Goal: Transaction & Acquisition: Purchase product/service

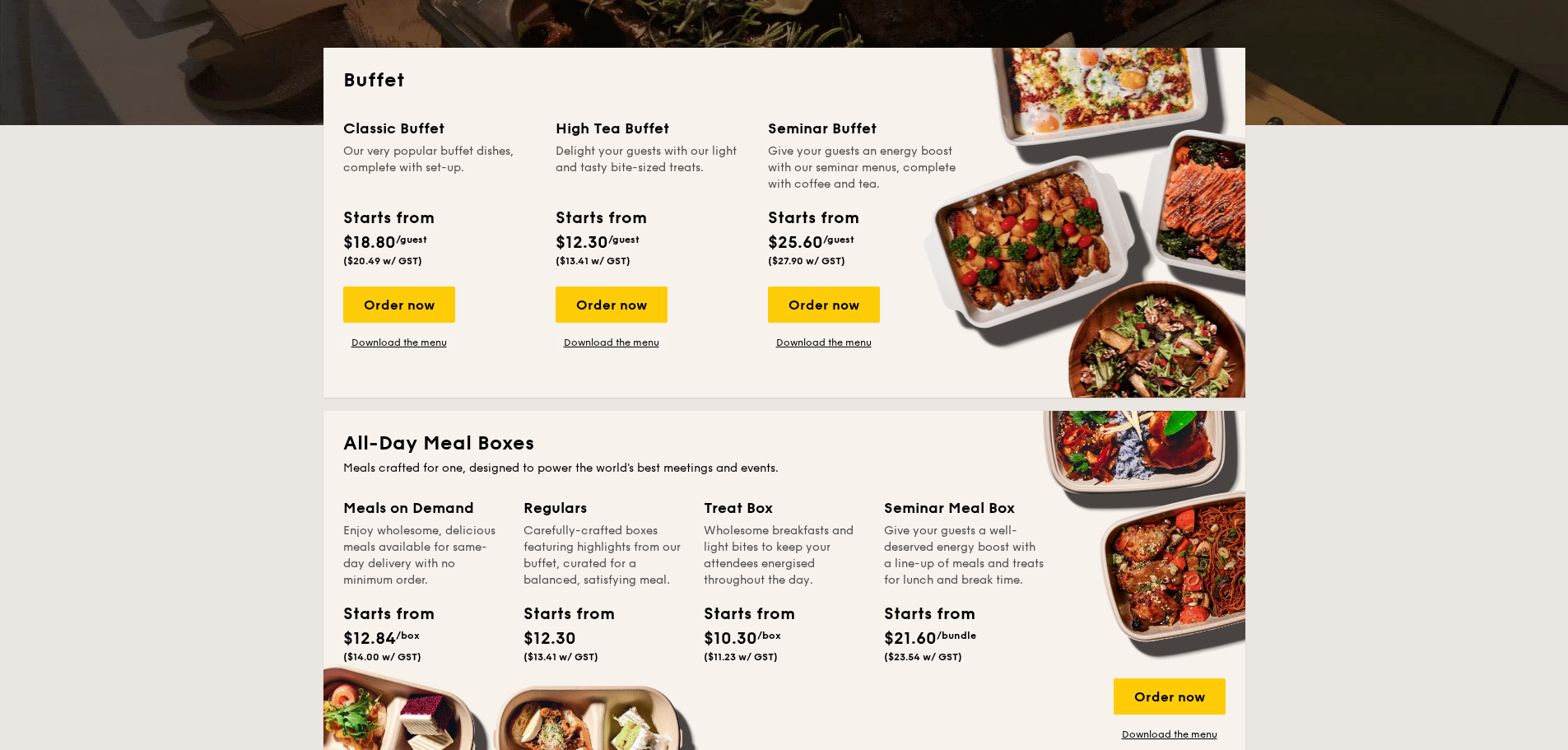
scroll to position [329, 0]
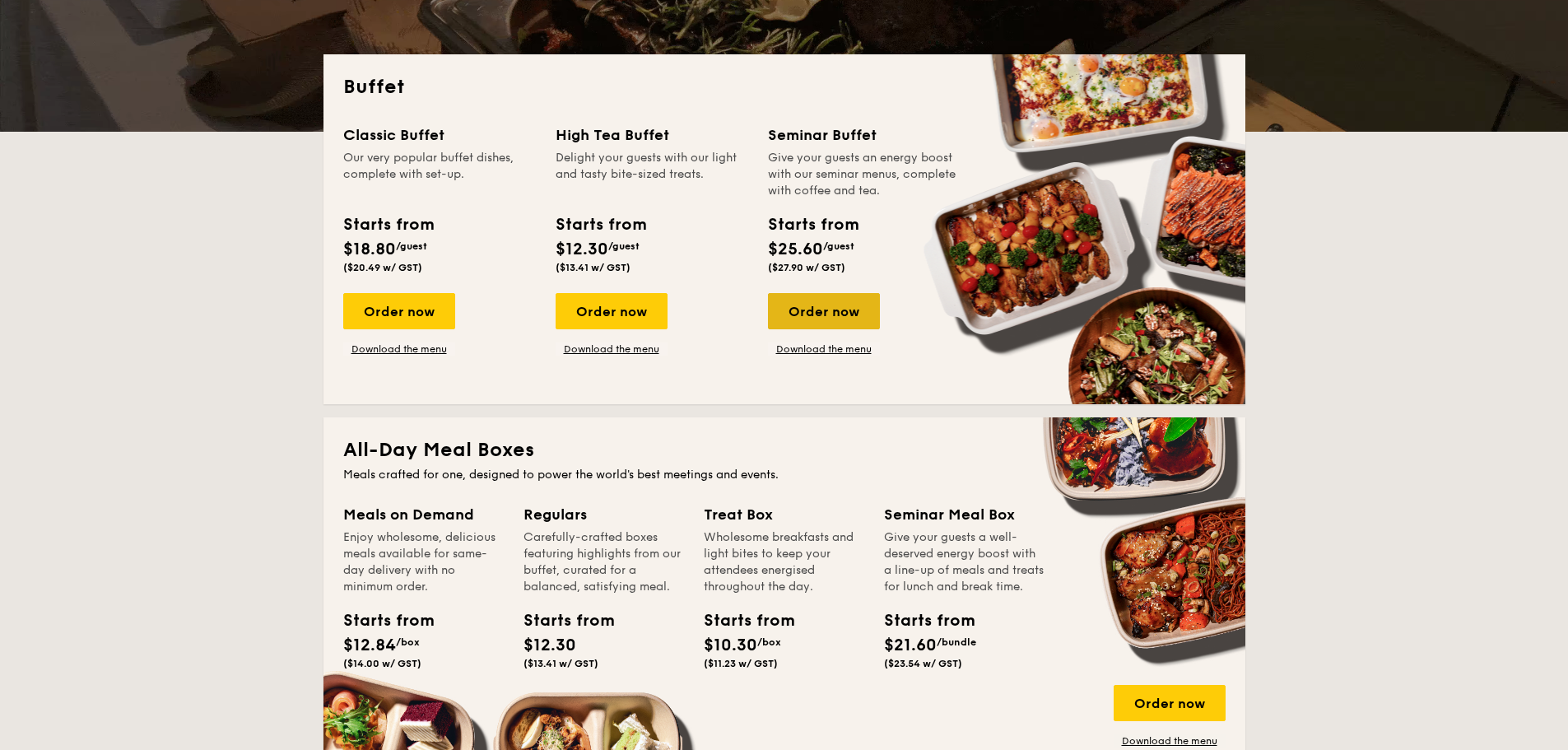
click at [822, 318] on div "Order now" at bounding box center [824, 311] width 112 height 36
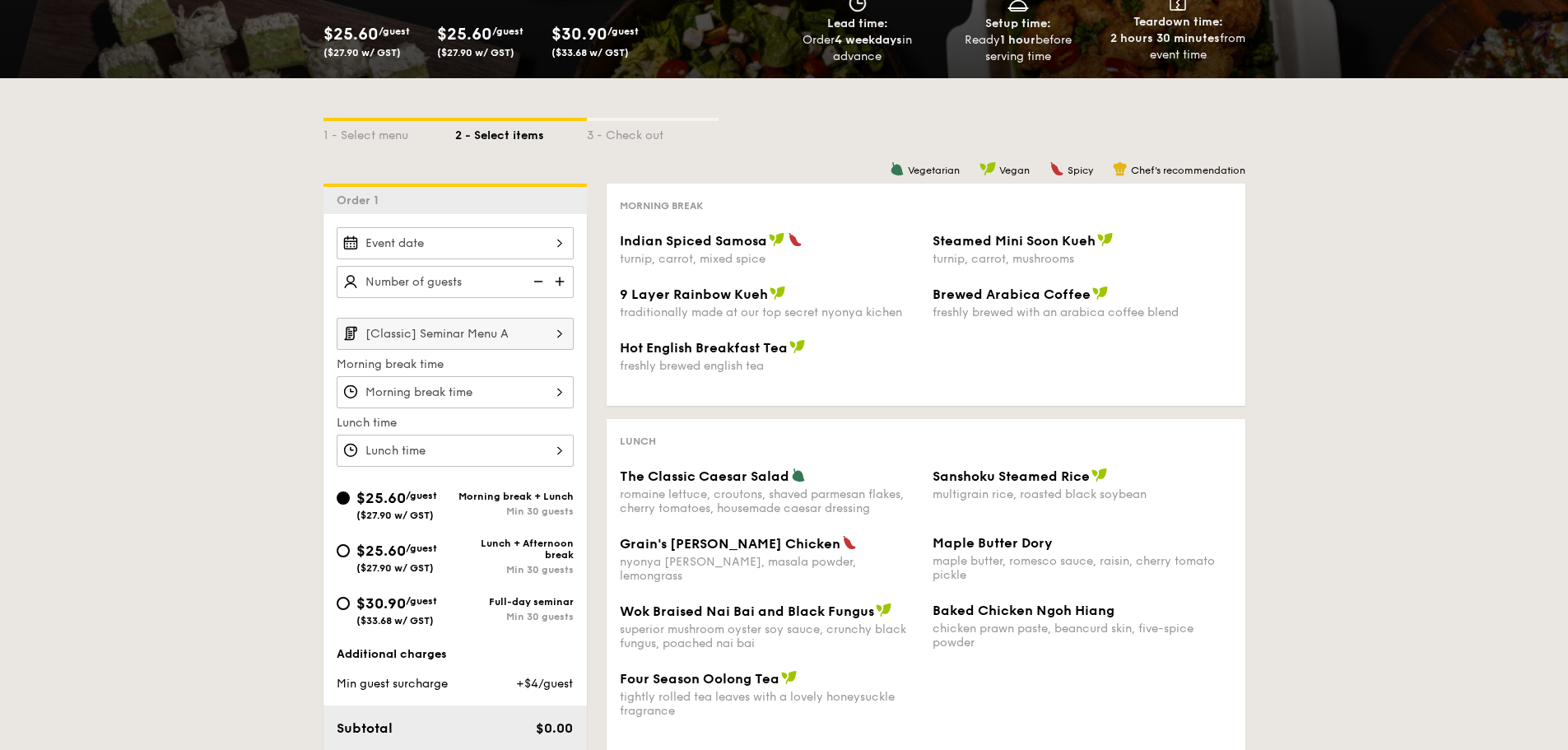
scroll to position [247, 0]
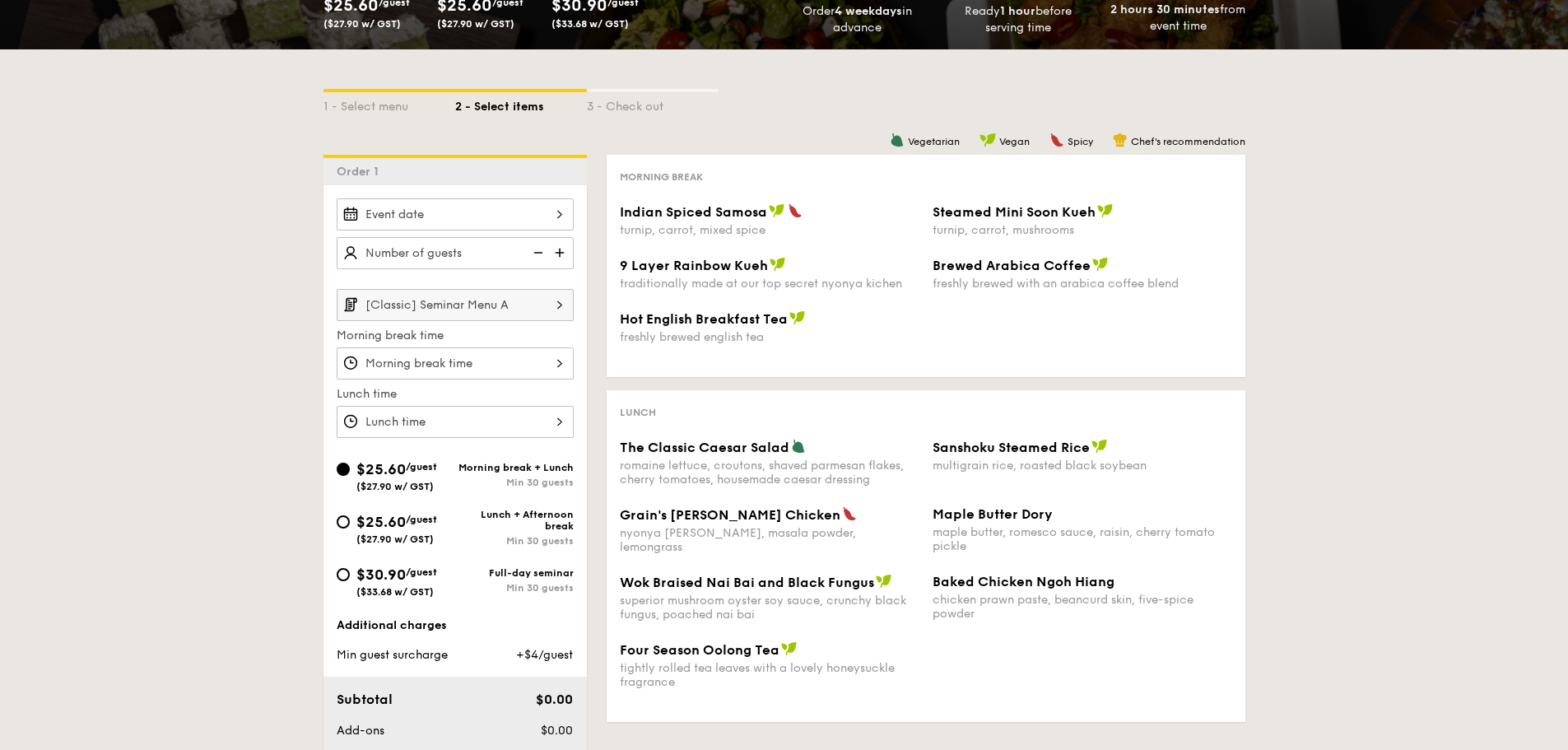
click at [339, 528] on div "$25.60 /guest ($27.90 w/ GST)" at bounding box center [396, 528] width 119 height 35
click at [339, 528] on input "$25.60 /guest ($27.90 w/ GST) Lunch + Afternoon break Min 30 guests" at bounding box center [343, 522] width 13 height 13
radio input "true"
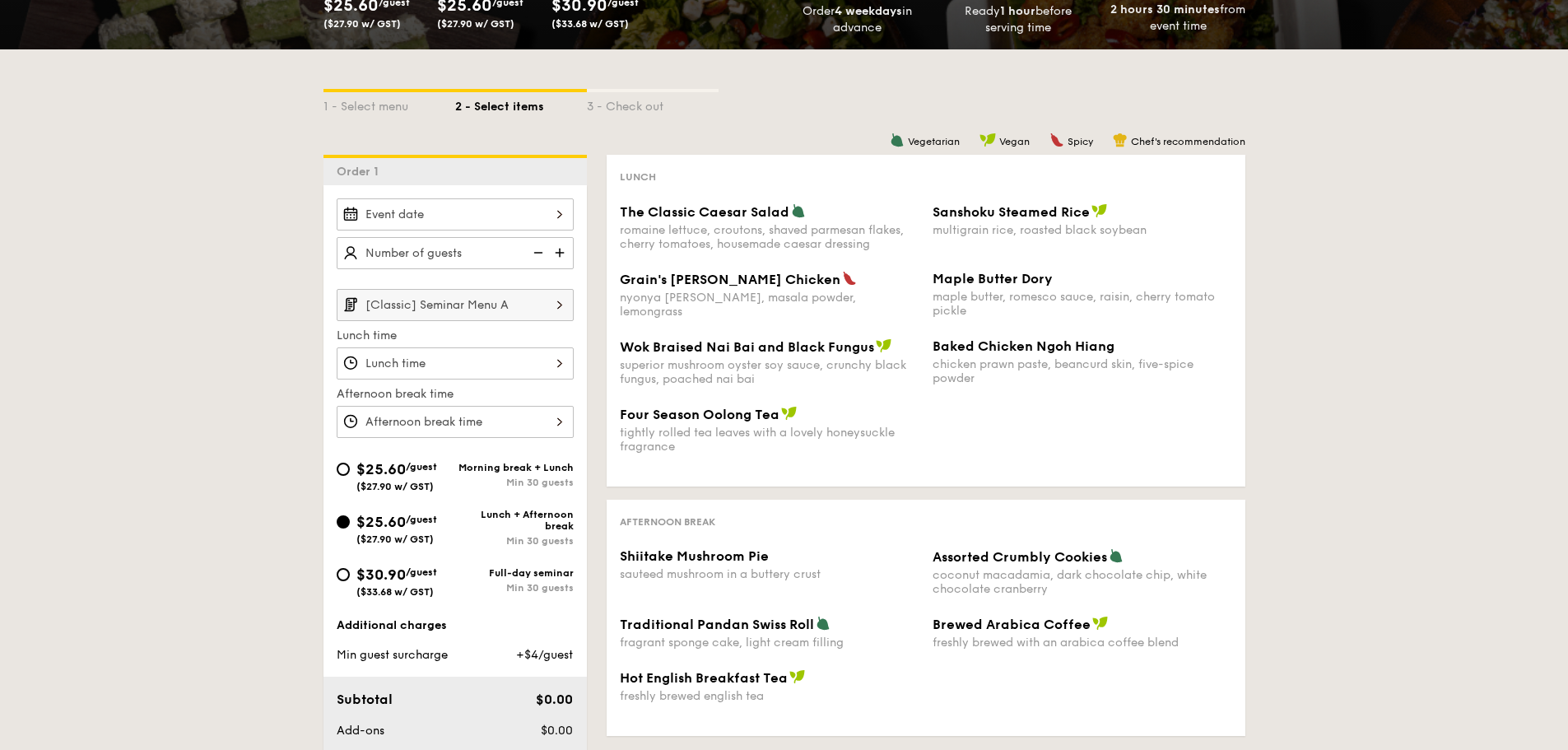
click at [349, 477] on div "$25.60 /guest ($27.90 w/ GST)" at bounding box center [396, 475] width 119 height 35
click at [349, 476] on input "$25.60 /guest ($27.90 w/ GST) Morning break + Lunch Min 30 guests" at bounding box center [343, 469] width 13 height 13
radio input "true"
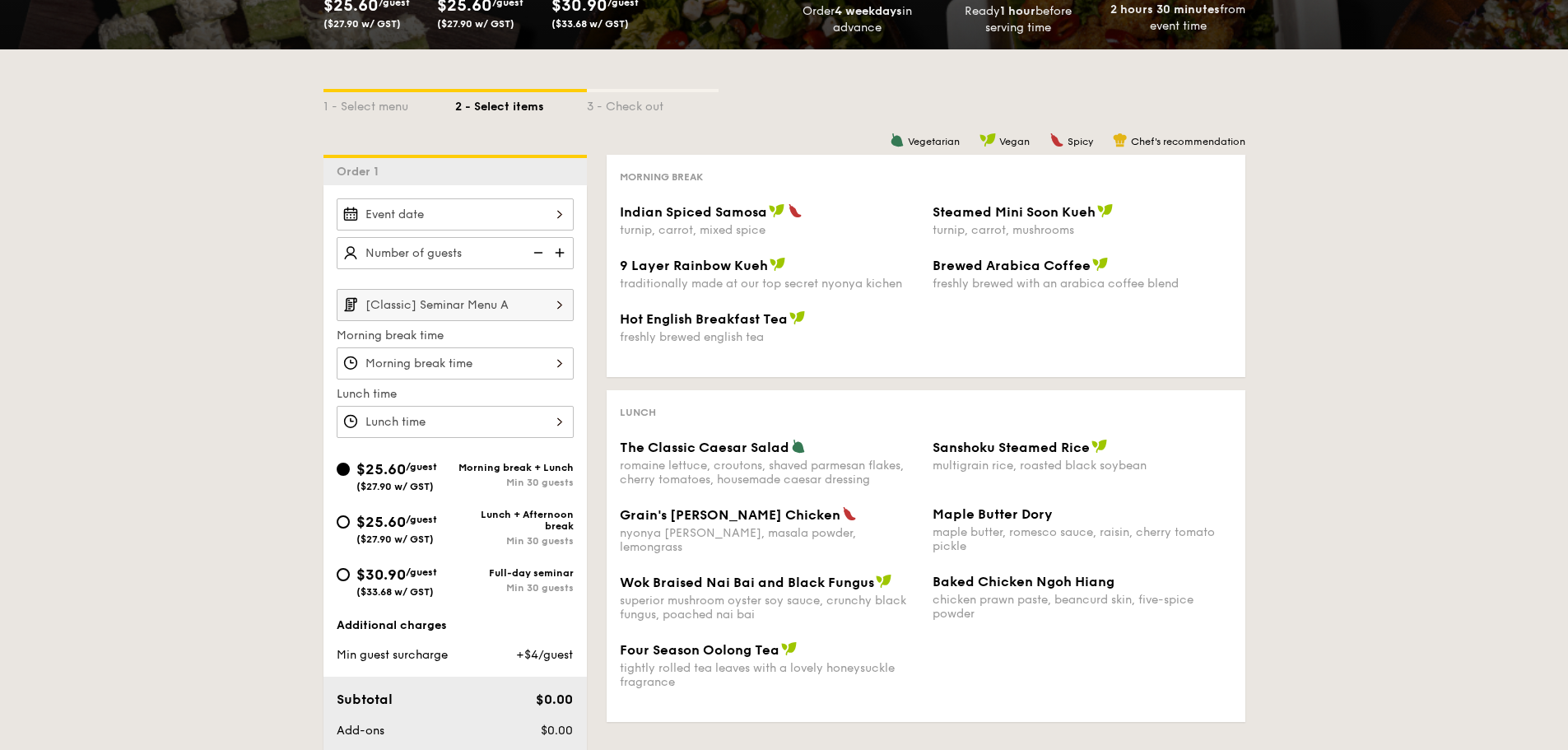
click at [352, 517] on div "$25.60 /guest ($27.90 w/ GST)" at bounding box center [396, 528] width 119 height 35
click at [350, 517] on input "$25.60 /guest ($27.90 w/ GST) Lunch + Afternoon break Min 30 guests" at bounding box center [343, 522] width 13 height 13
radio input "true"
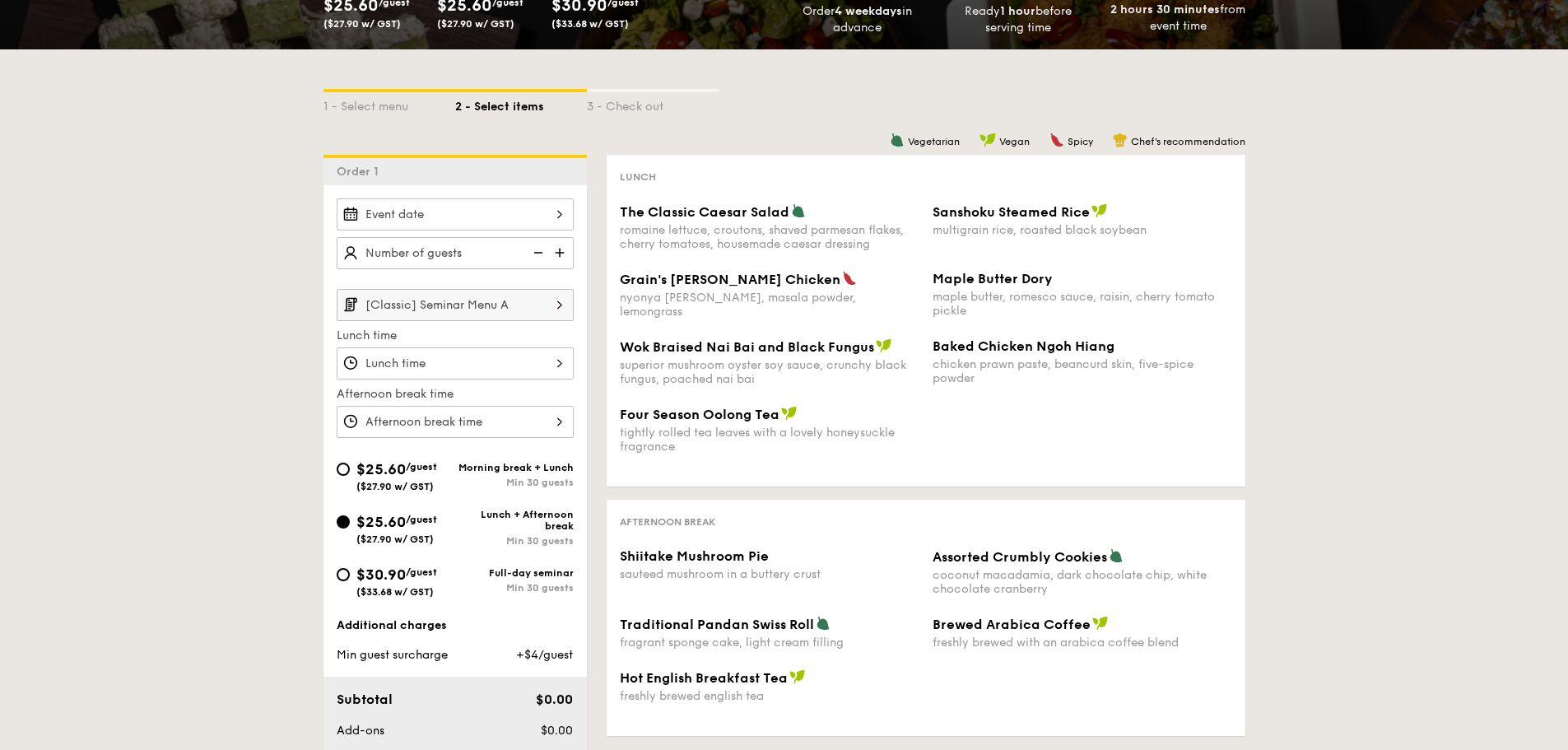
click at [347, 562] on div "$25.60 /guest ($27.90 w/ GST) Morning break + Lunch Min 30 guests $25.60 /guest…" at bounding box center [455, 536] width 250 height 156
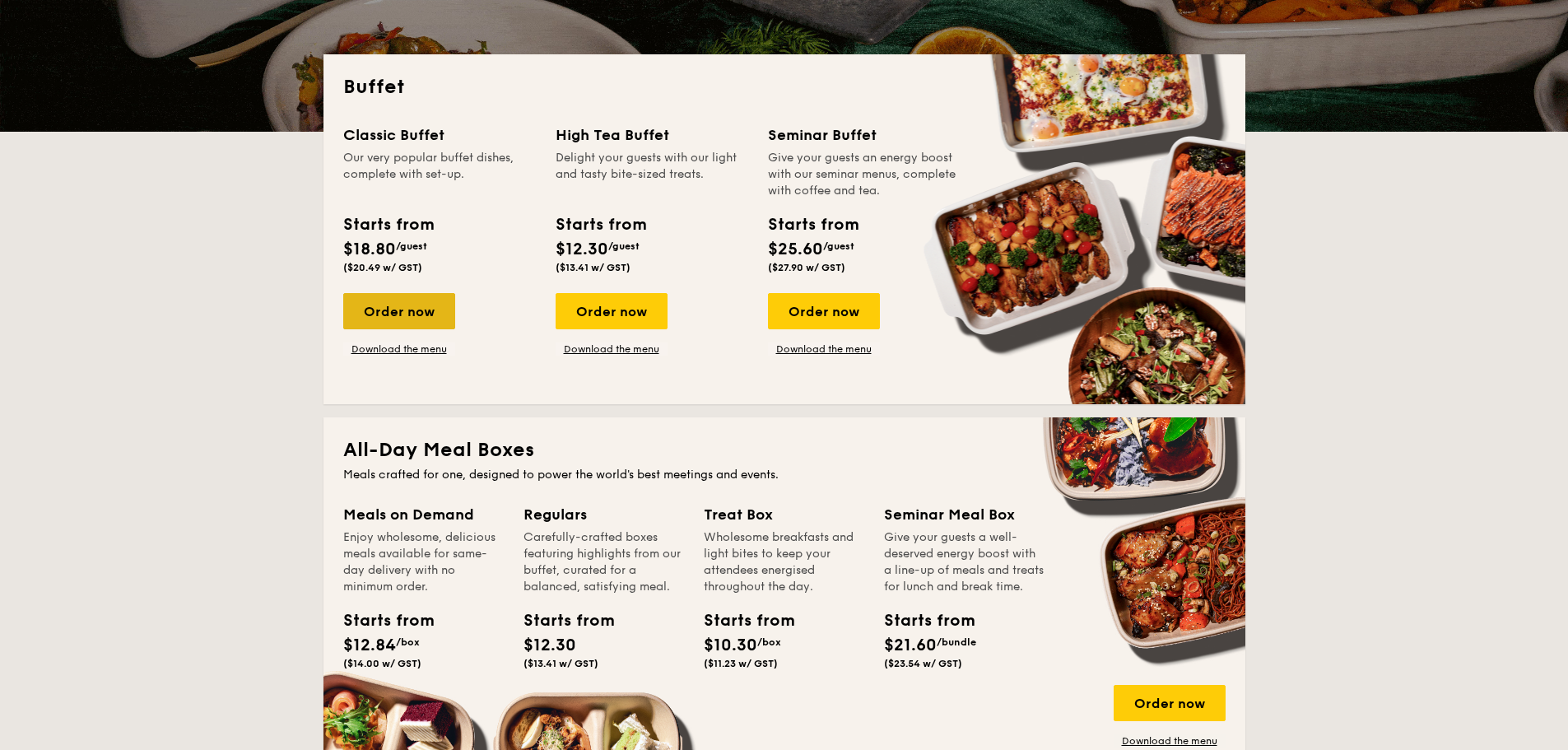
click at [391, 314] on div "Order now" at bounding box center [399, 311] width 112 height 36
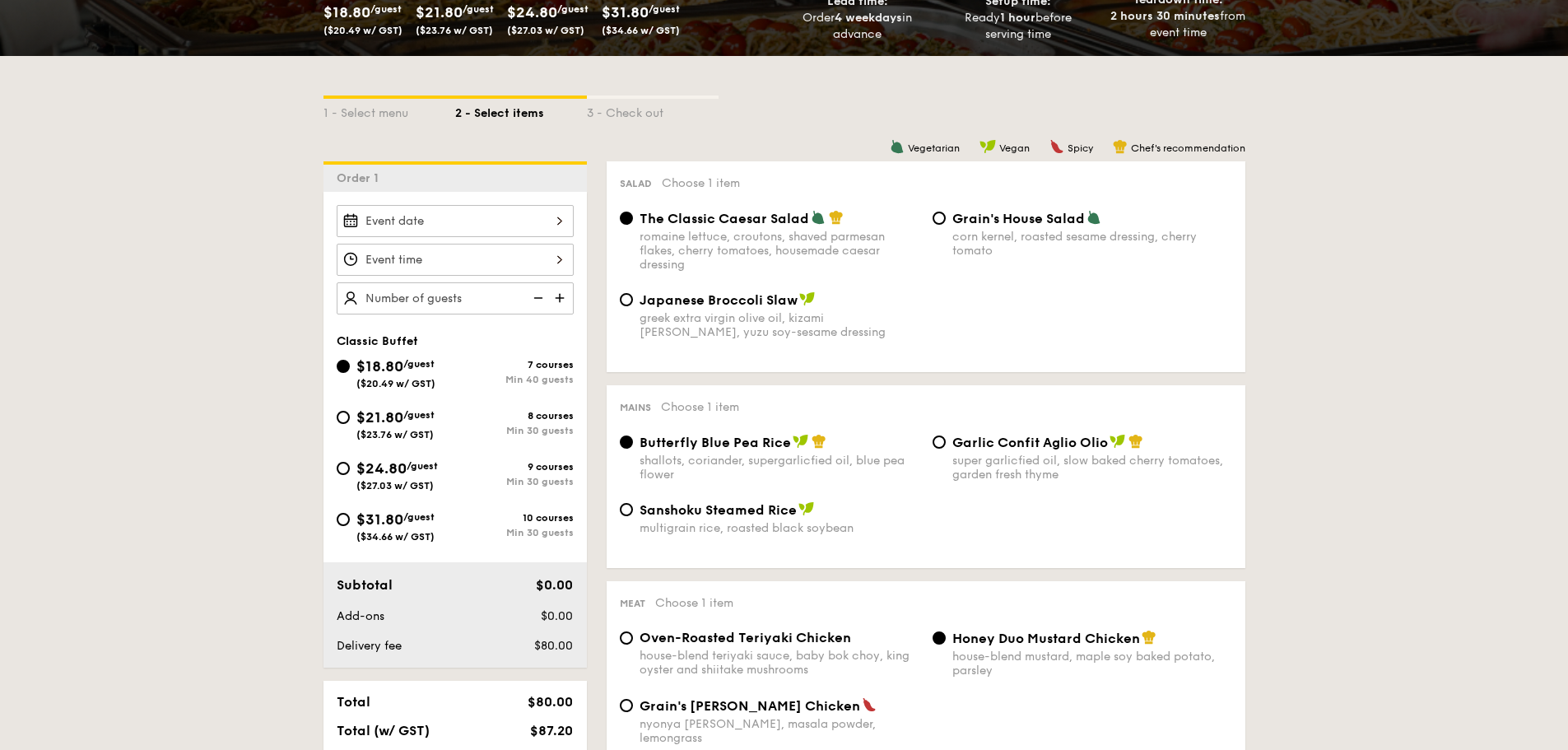
scroll to position [329, 0]
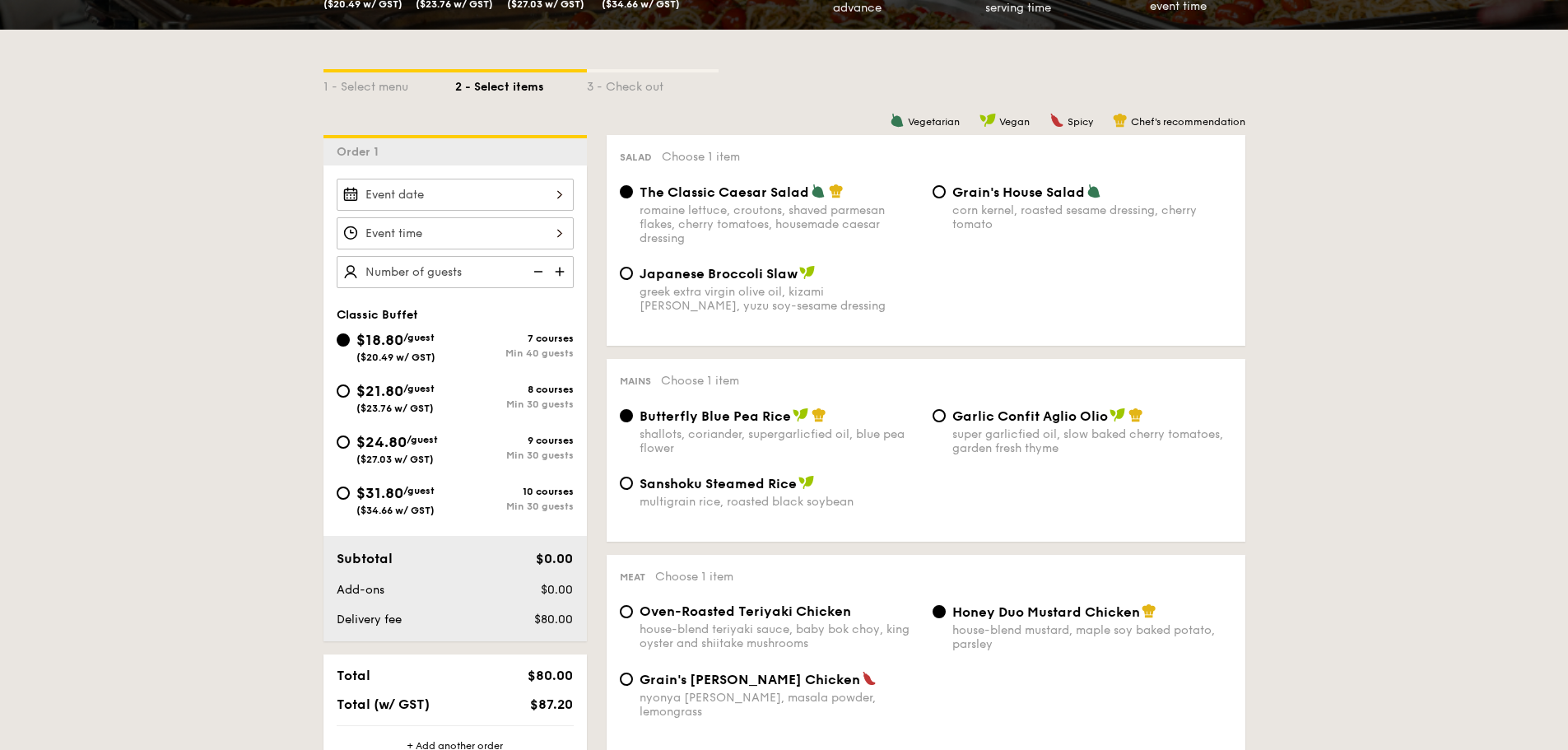
click at [350, 496] on div "$31.80 /guest ($34.66 w/ GST)" at bounding box center [396, 499] width 119 height 35
click at [350, 496] on input "$31.80 /guest ($34.66 w/ GST) 10 courses Min 30 guests" at bounding box center [343, 493] width 13 height 13
radio input "true"
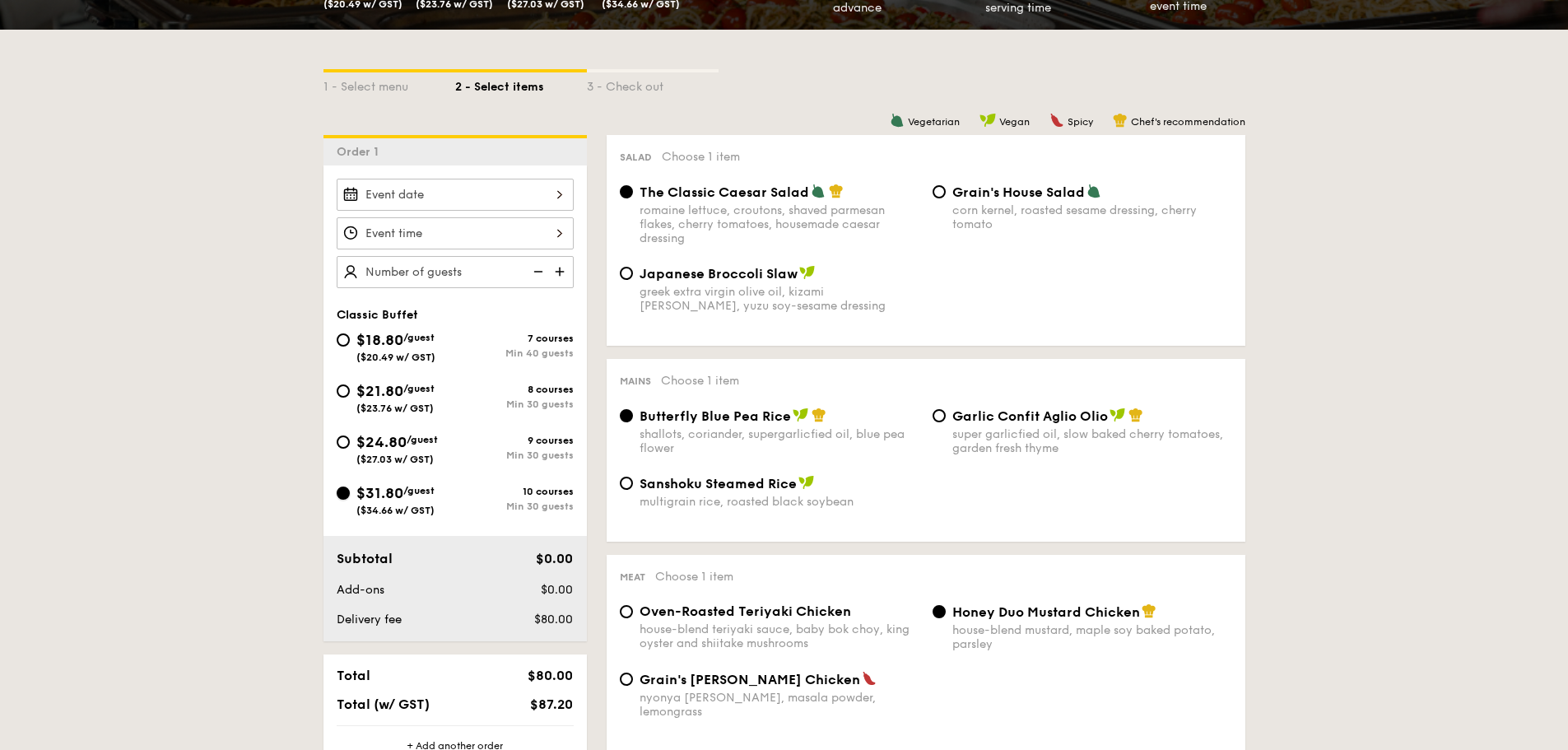
radio input "true"
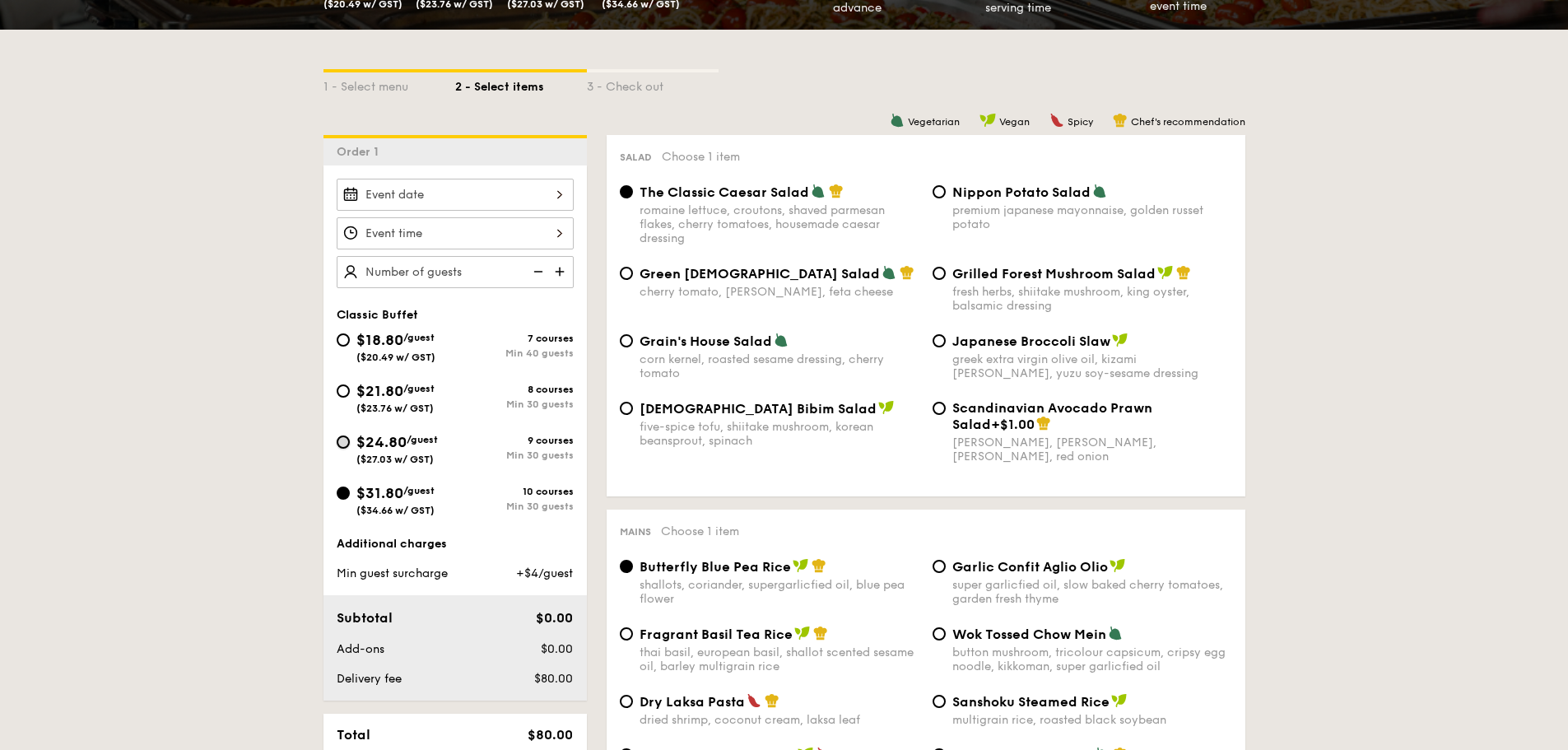
click at [348, 443] on input "$24.80 /guest ($27.03 w/ GST) 9 courses Min 30 guests" at bounding box center [343, 442] width 13 height 13
radio input "true"
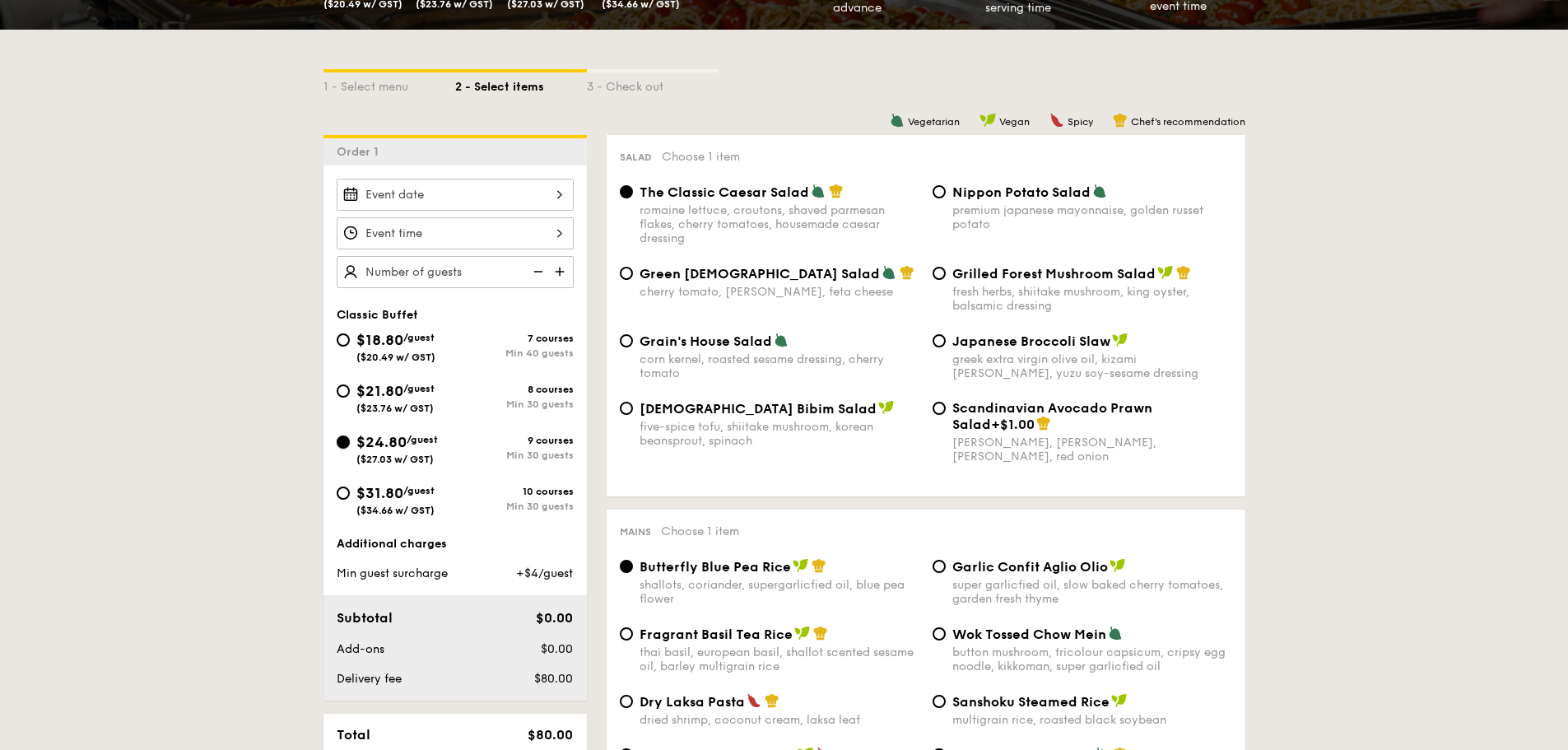
radio input "true"
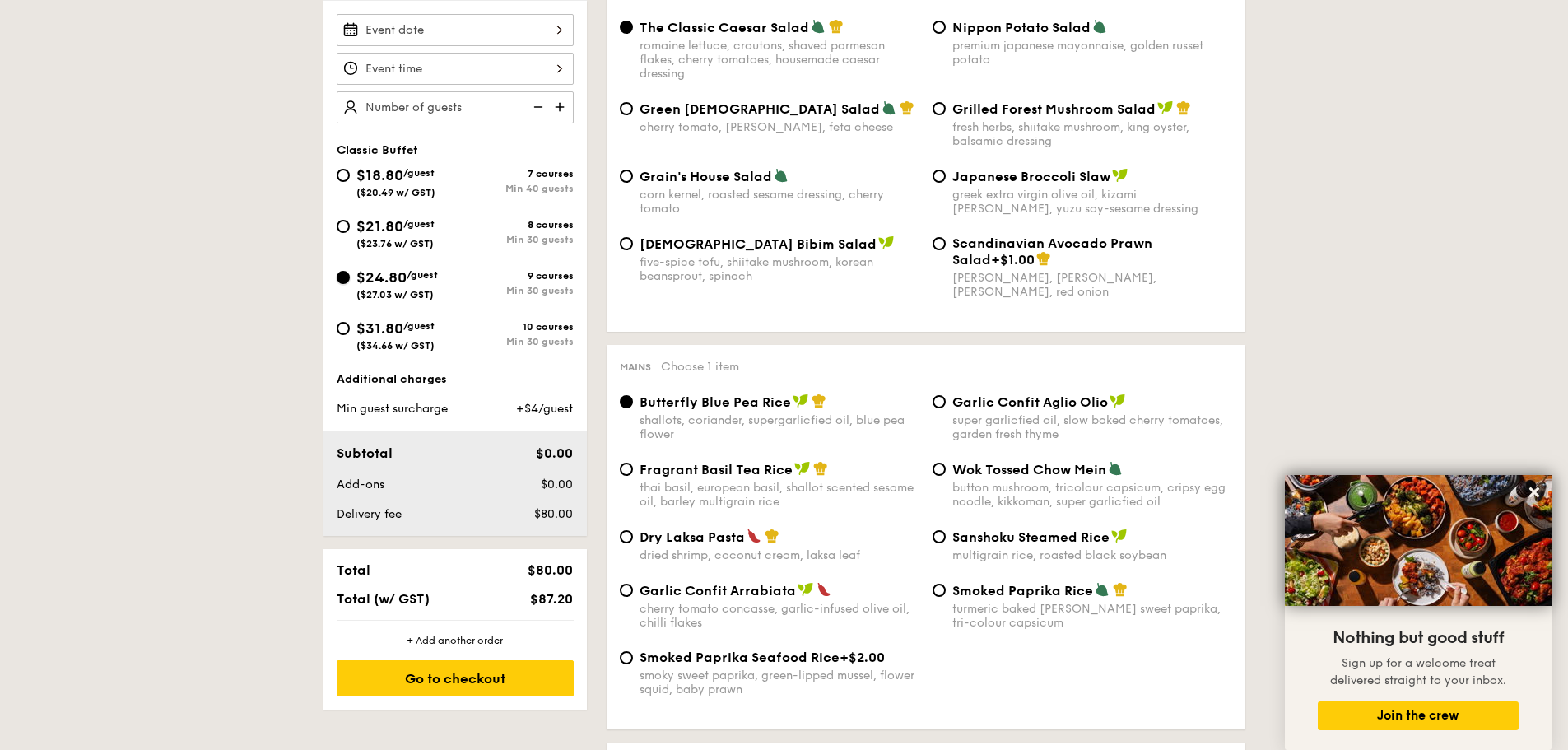
scroll to position [0, 0]
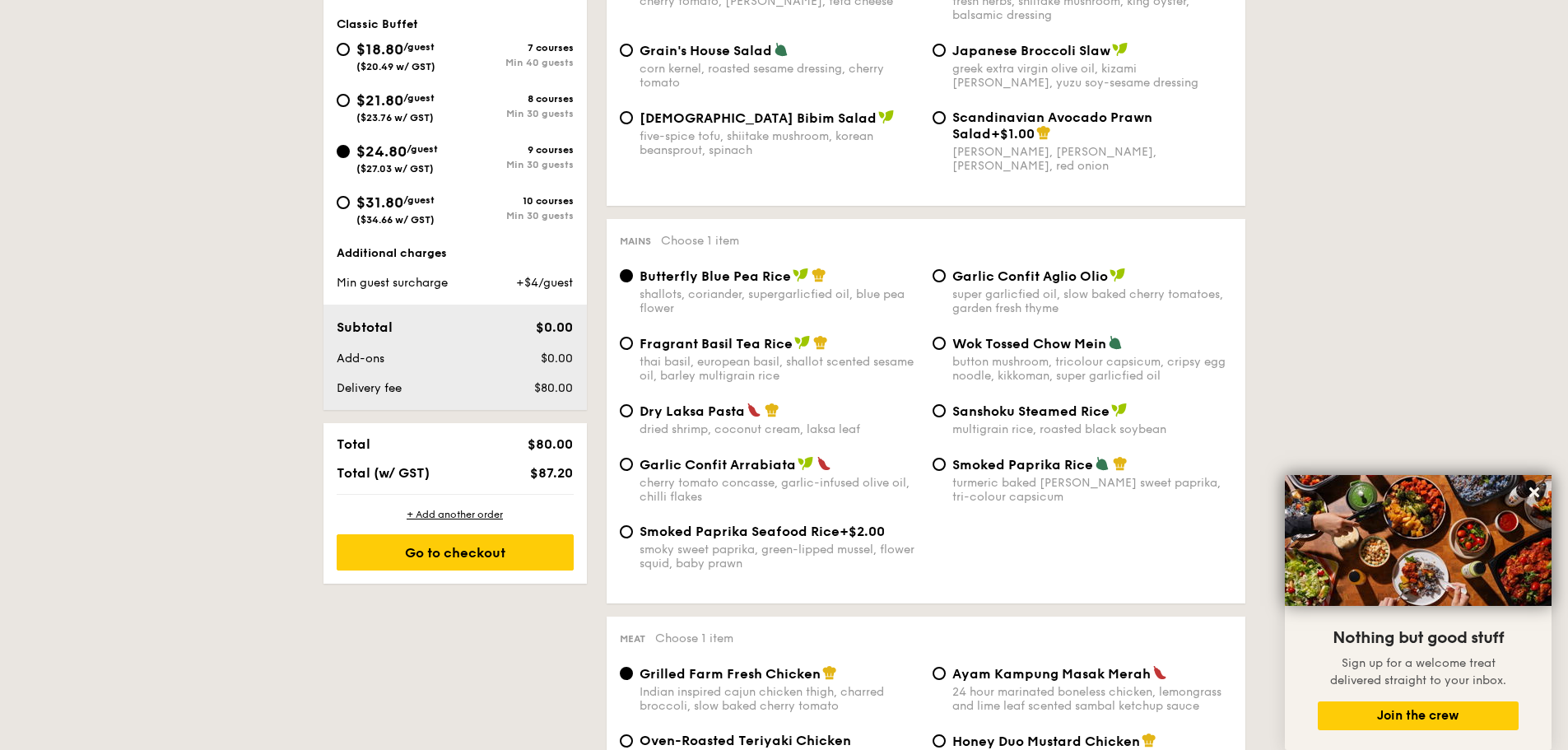
scroll to position [659, 0]
